Goal: Go to known website: Go to known website

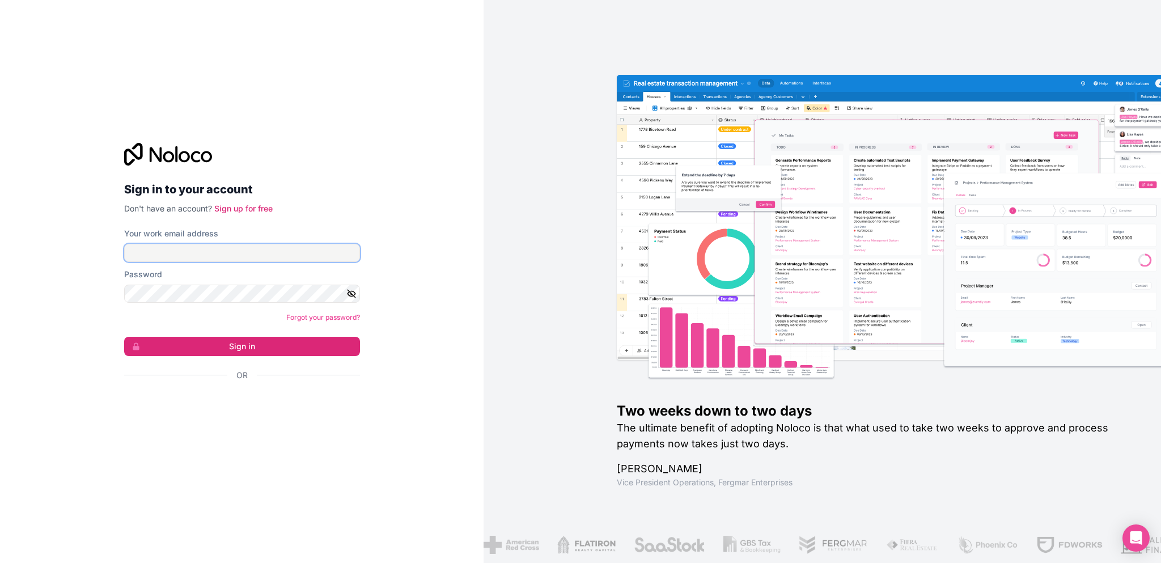
click at [185, 251] on input "Your work email address" at bounding box center [242, 253] width 236 height 18
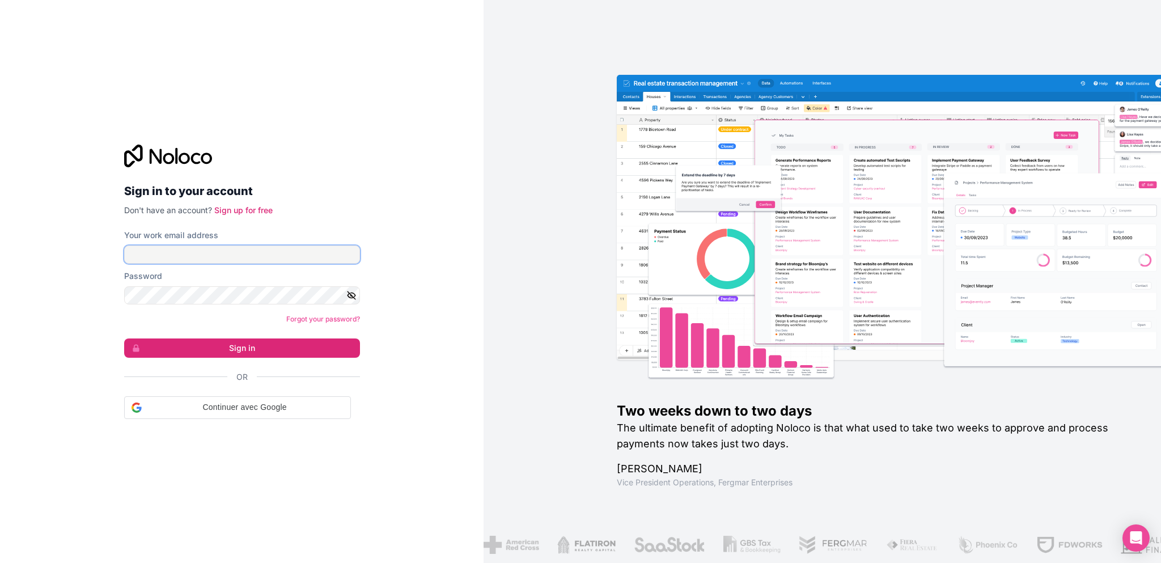
click at [0, 563] on com-1password-button at bounding box center [0, 563] width 0 height 0
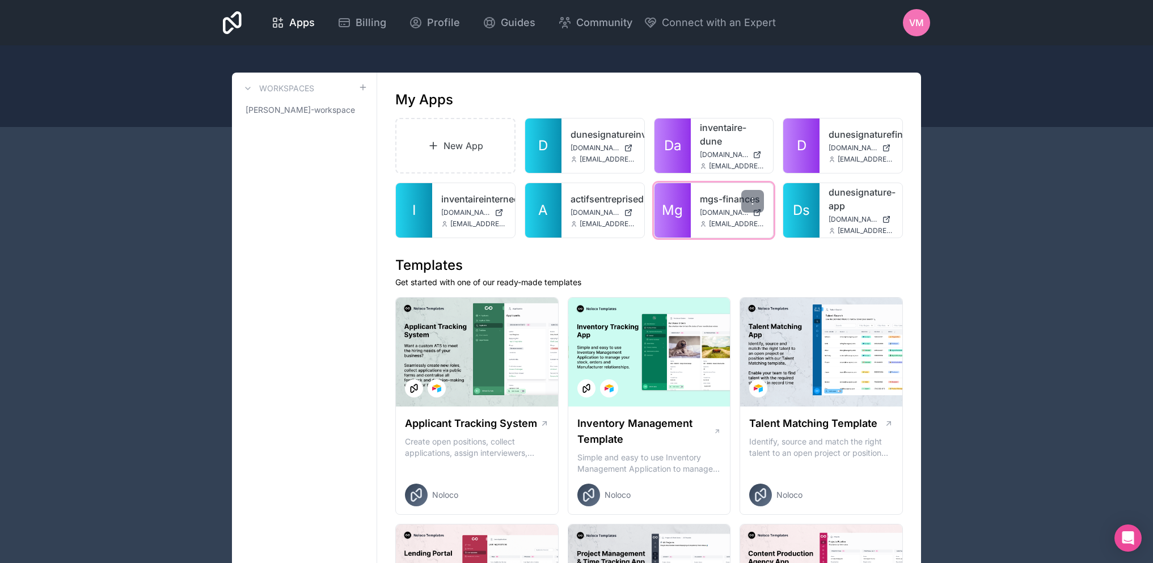
click at [720, 200] on link "mgs-finances" at bounding box center [732, 199] width 65 height 14
